Goal: Complete application form

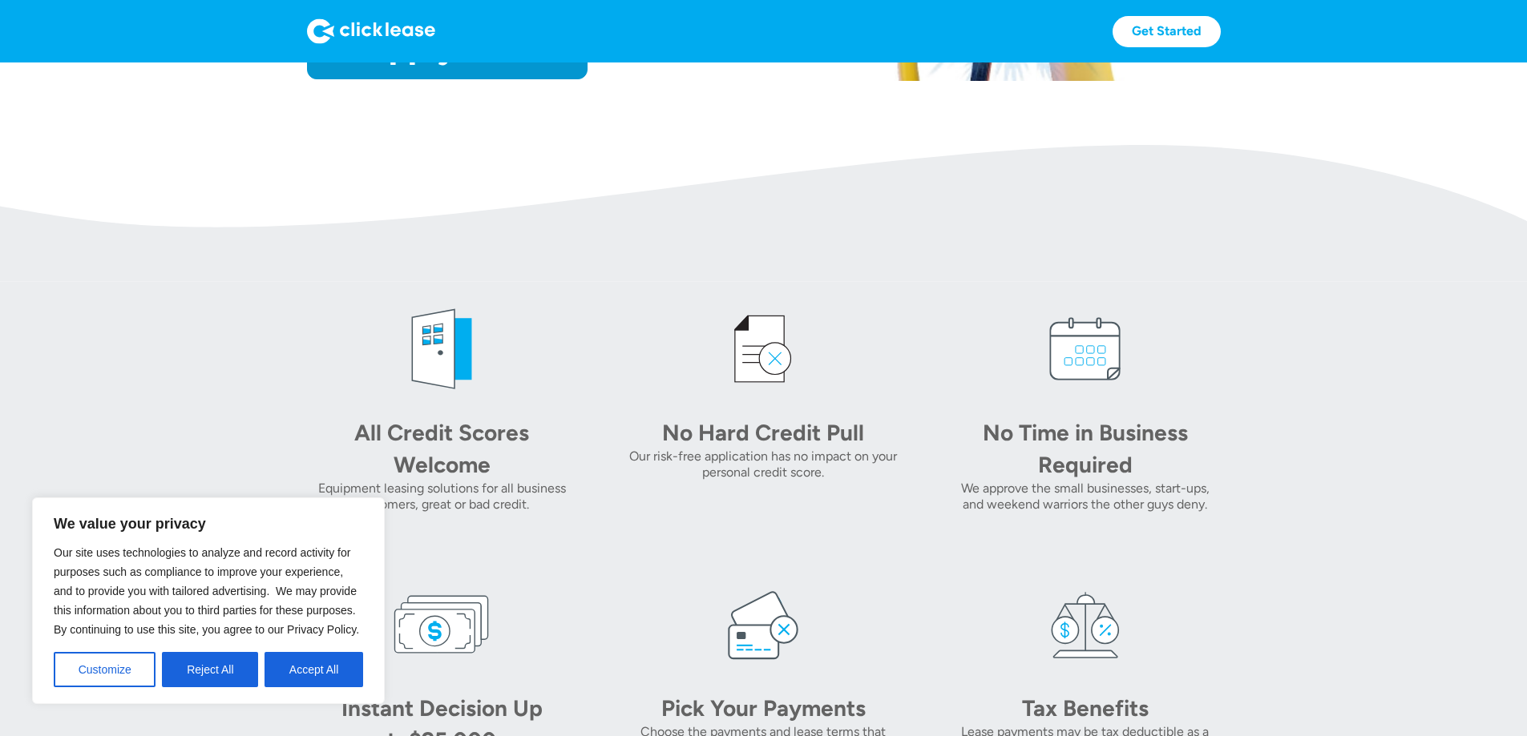
scroll to position [401, 0]
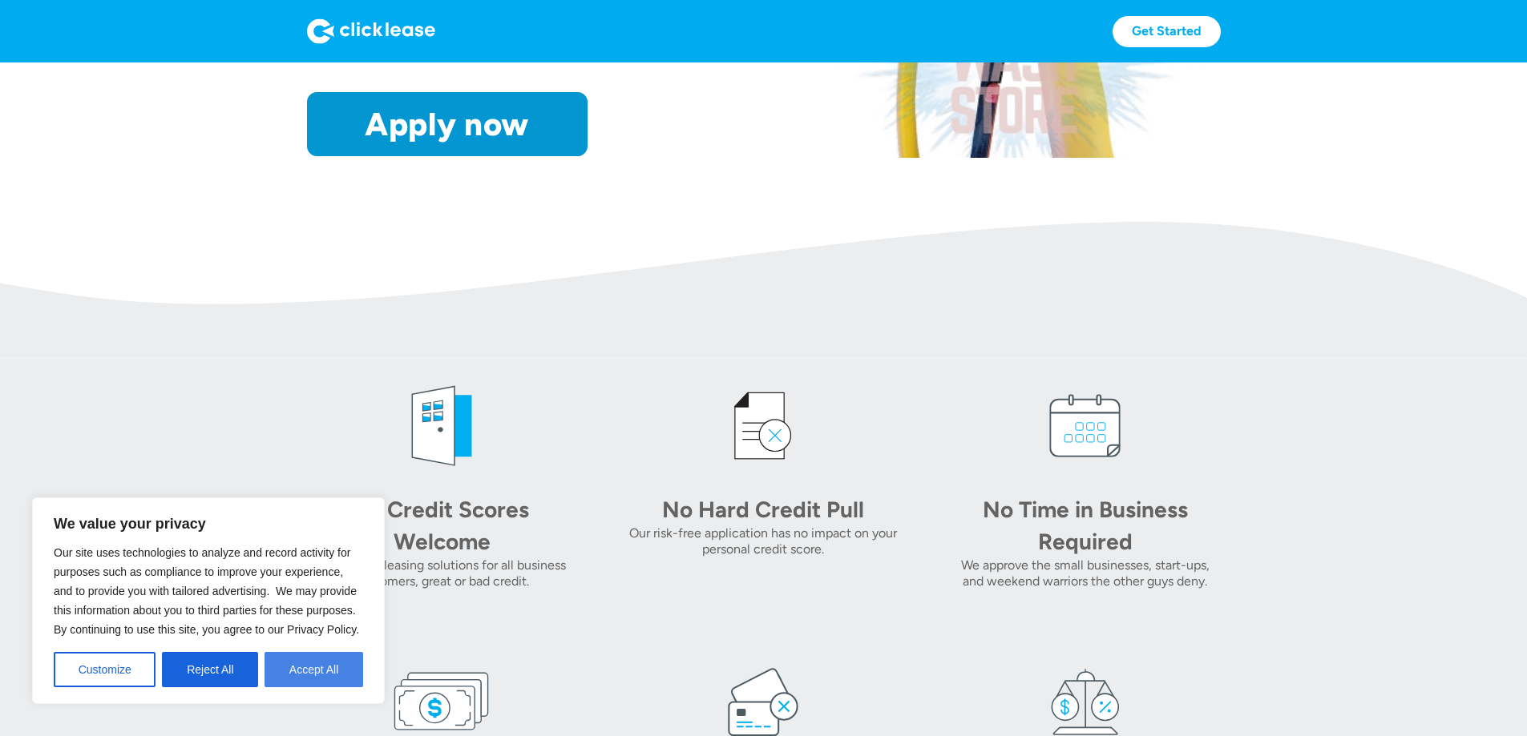
click at [302, 665] on button "Accept All" at bounding box center [313, 669] width 99 height 35
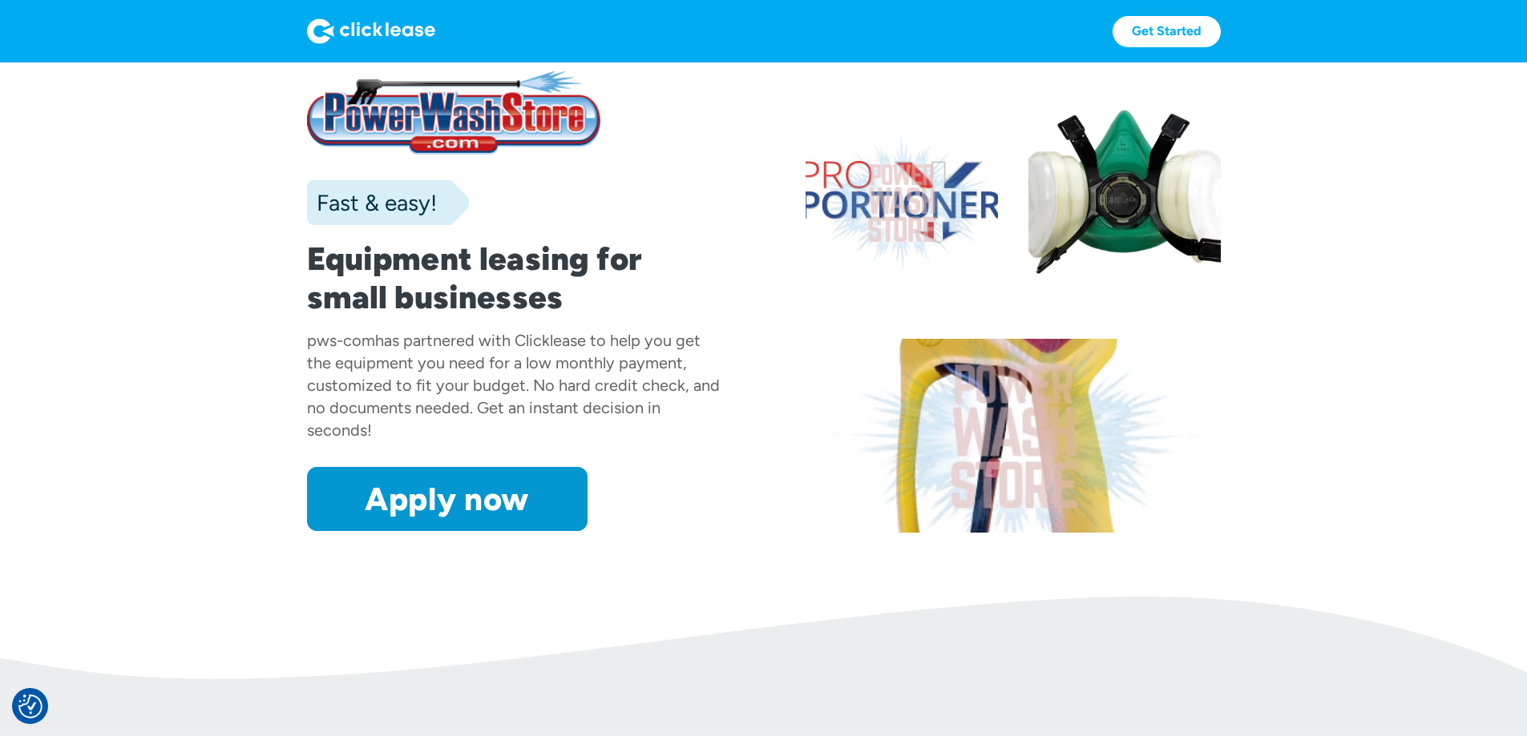
scroll to position [0, 0]
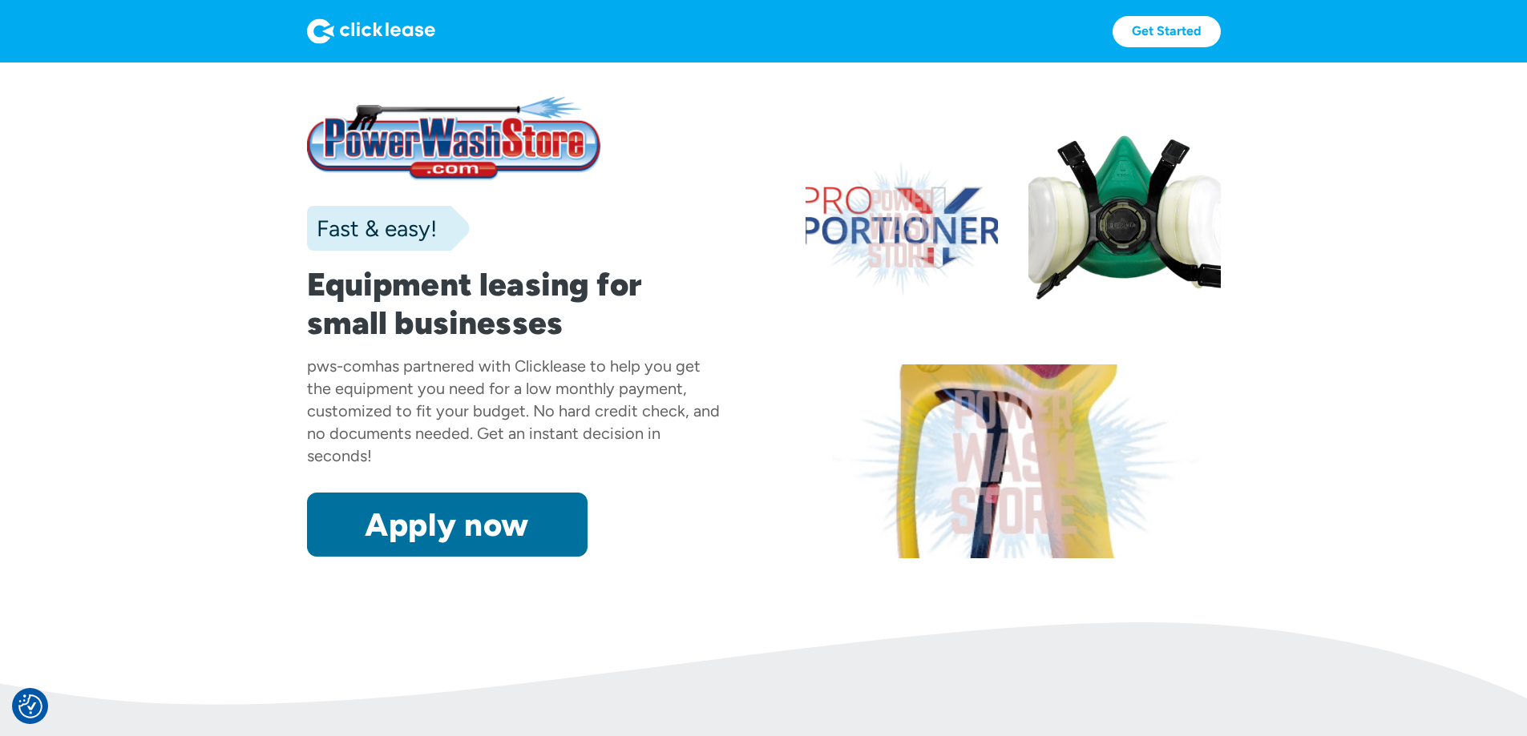
click at [307, 557] on link "Apply now" at bounding box center [447, 525] width 280 height 64
